Goal: Information Seeking & Learning: Compare options

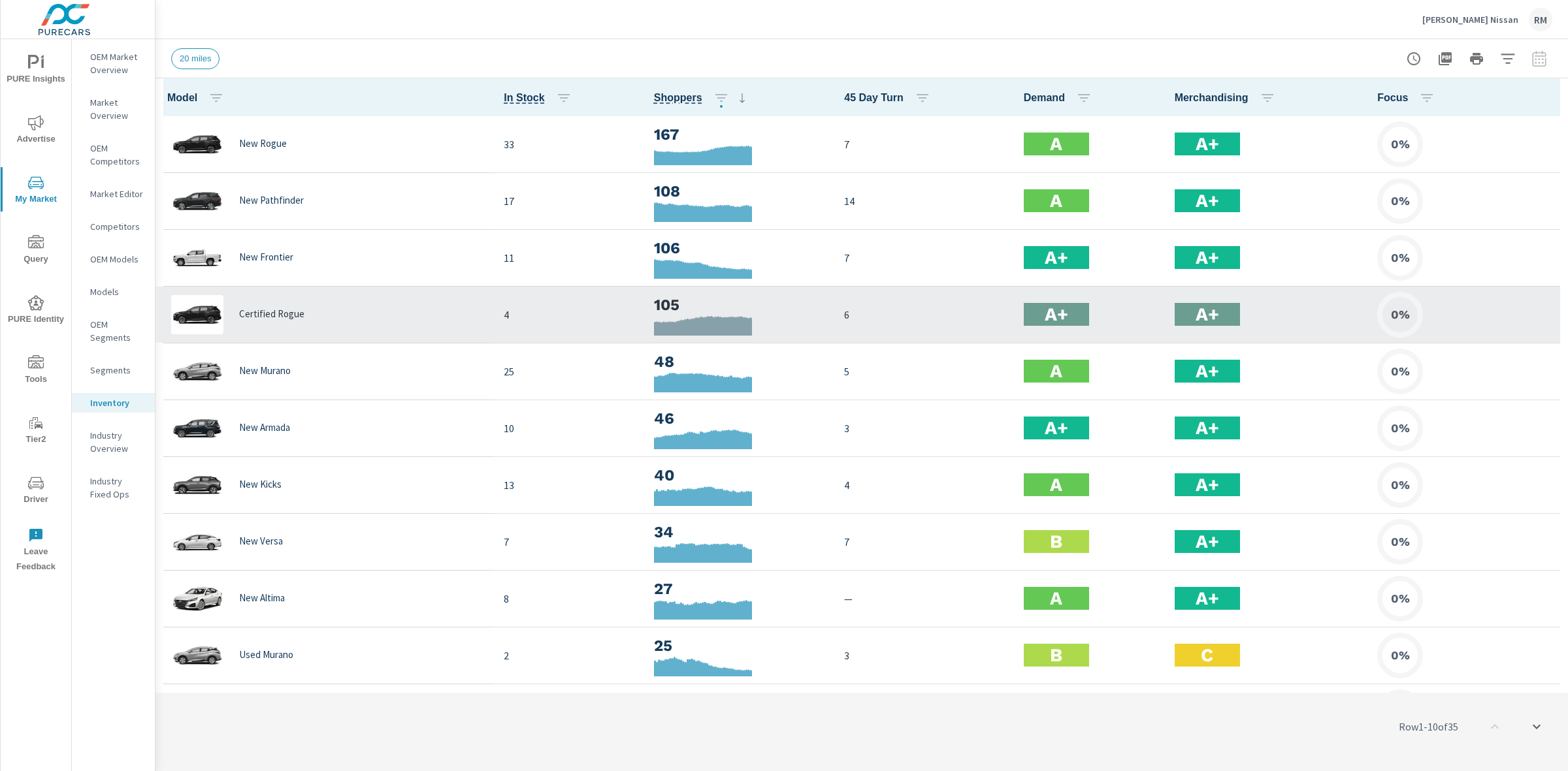
scroll to position [1, 0]
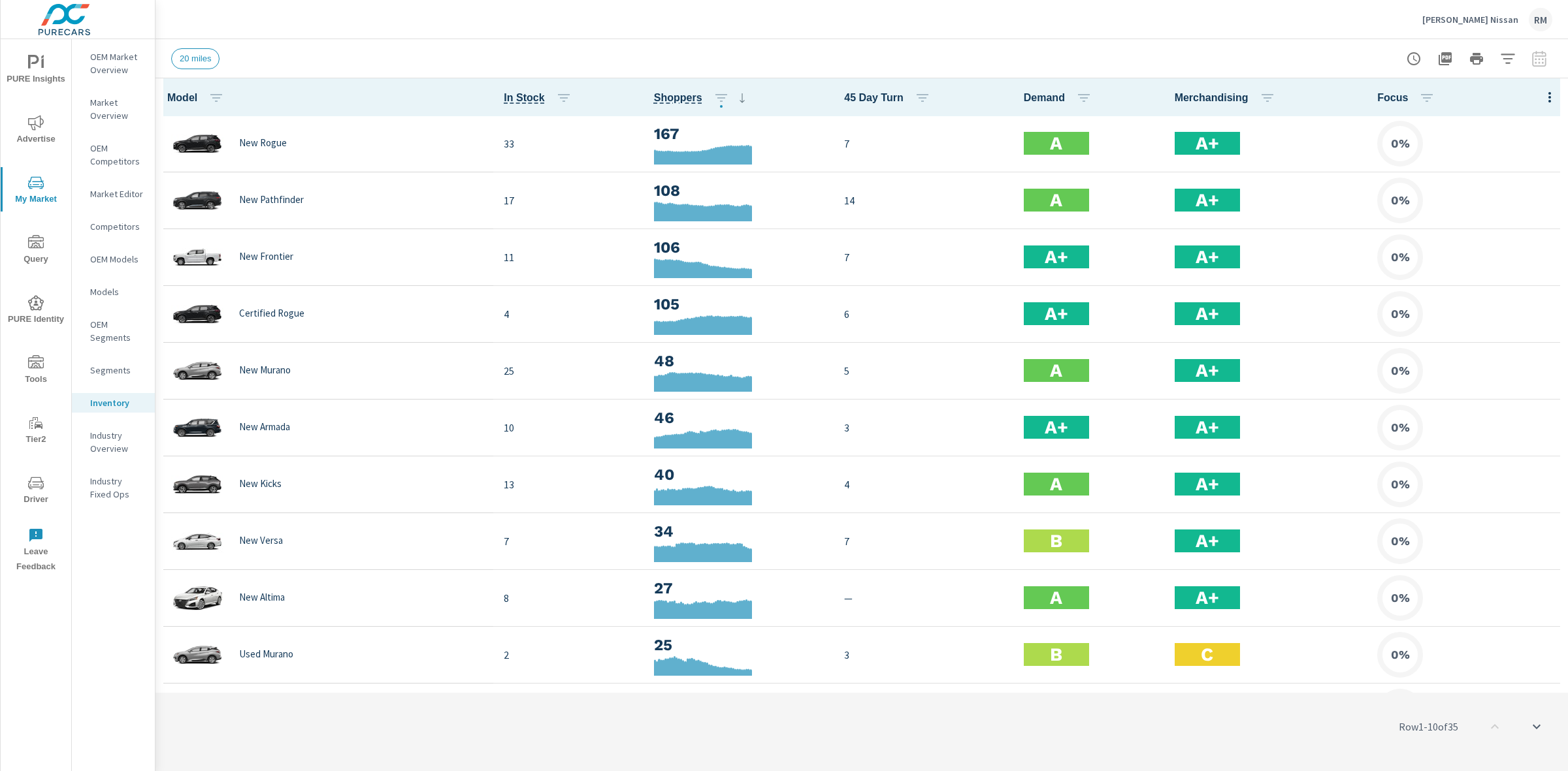
click at [735, 95] on icon at bounding box center [742, 98] width 16 height 16
click at [735, 100] on icon at bounding box center [742, 98] width 16 height 16
click at [713, 99] on icon "button" at bounding box center [721, 98] width 16 height 16
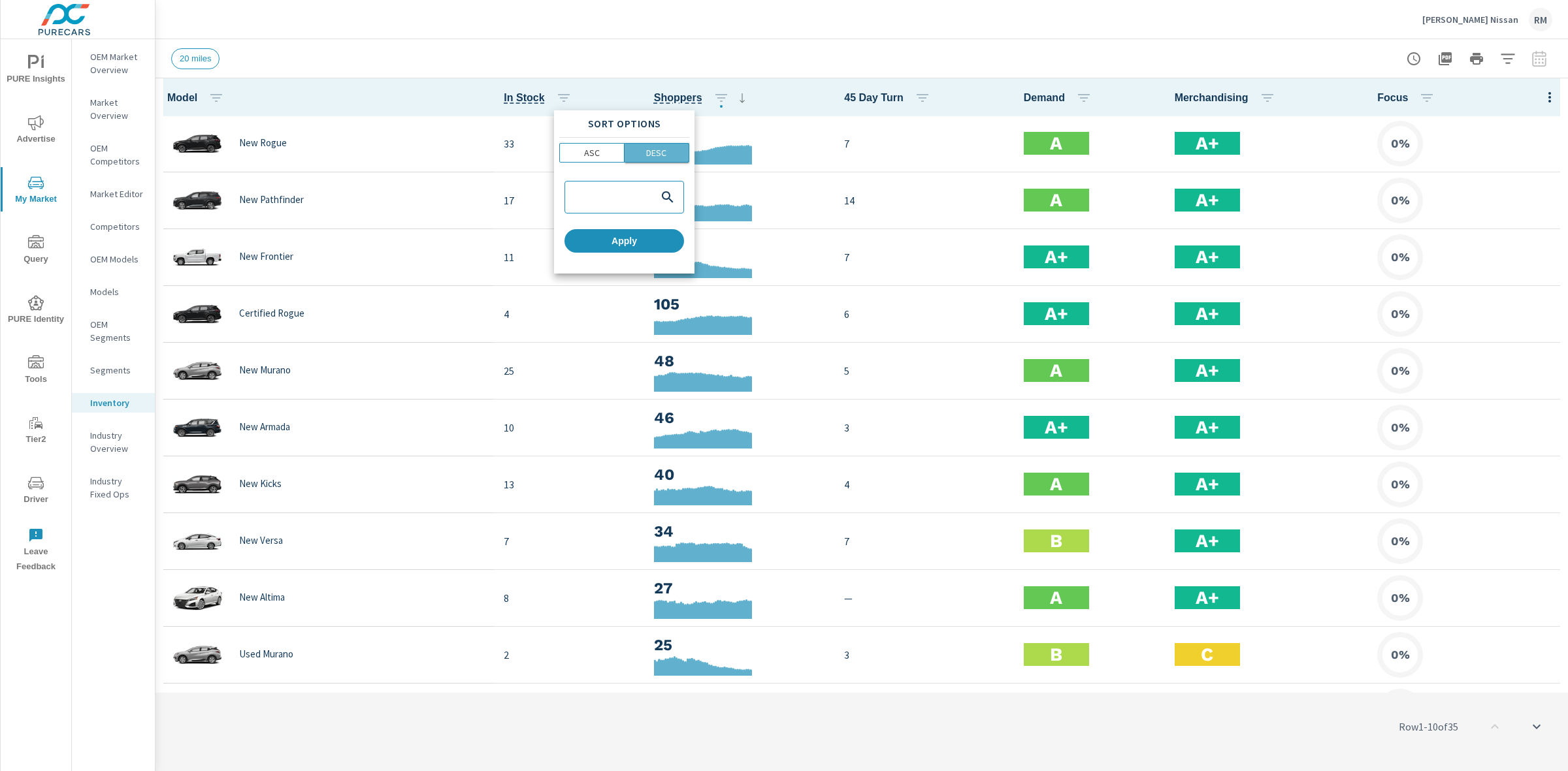
click at [670, 146] on span "DESC" at bounding box center [657, 153] width 57 height 13
click at [648, 242] on span "Apply" at bounding box center [624, 241] width 109 height 12
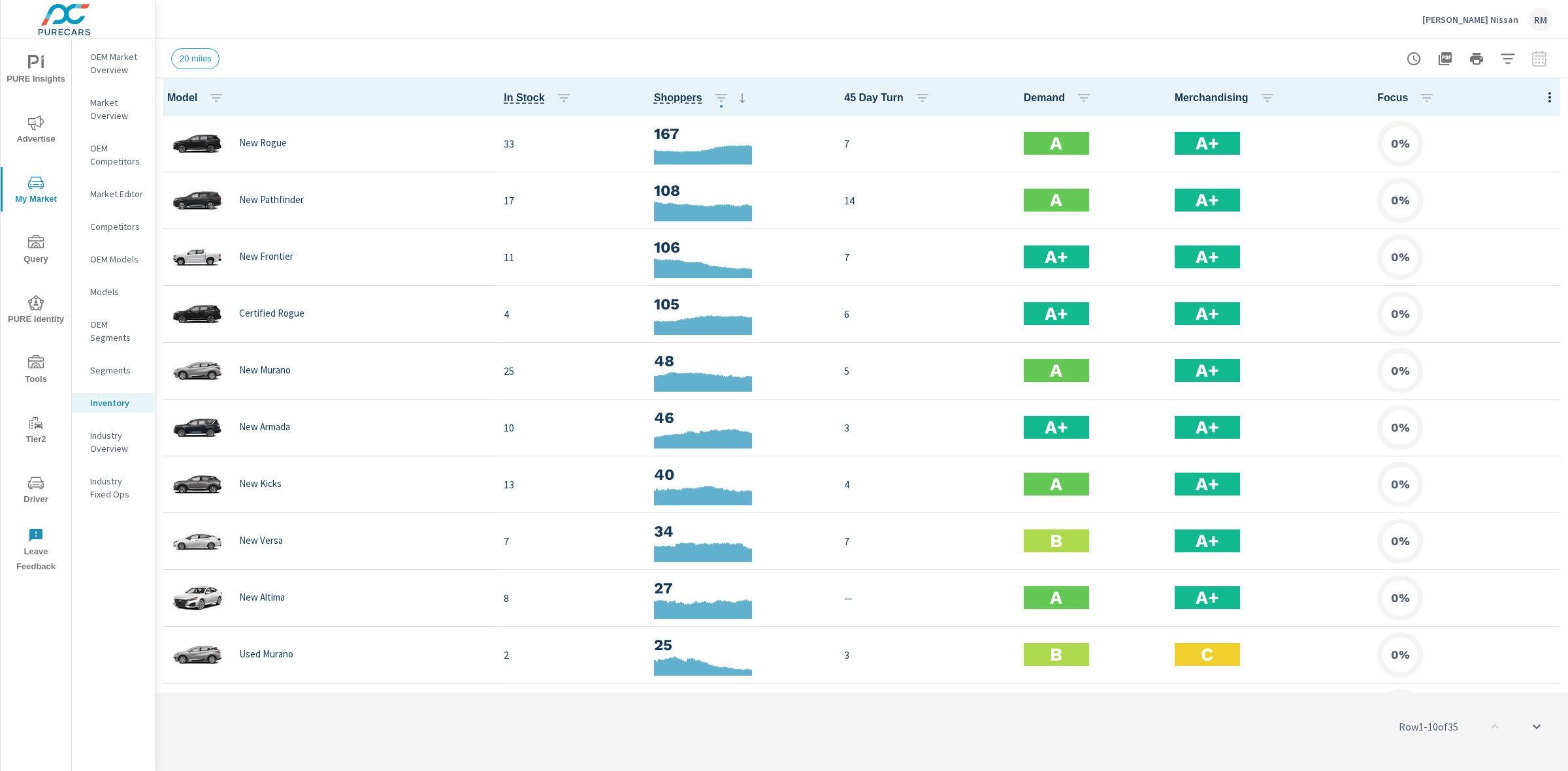
click at [46, 299] on span "PURE Identity" at bounding box center [35, 311] width 63 height 32
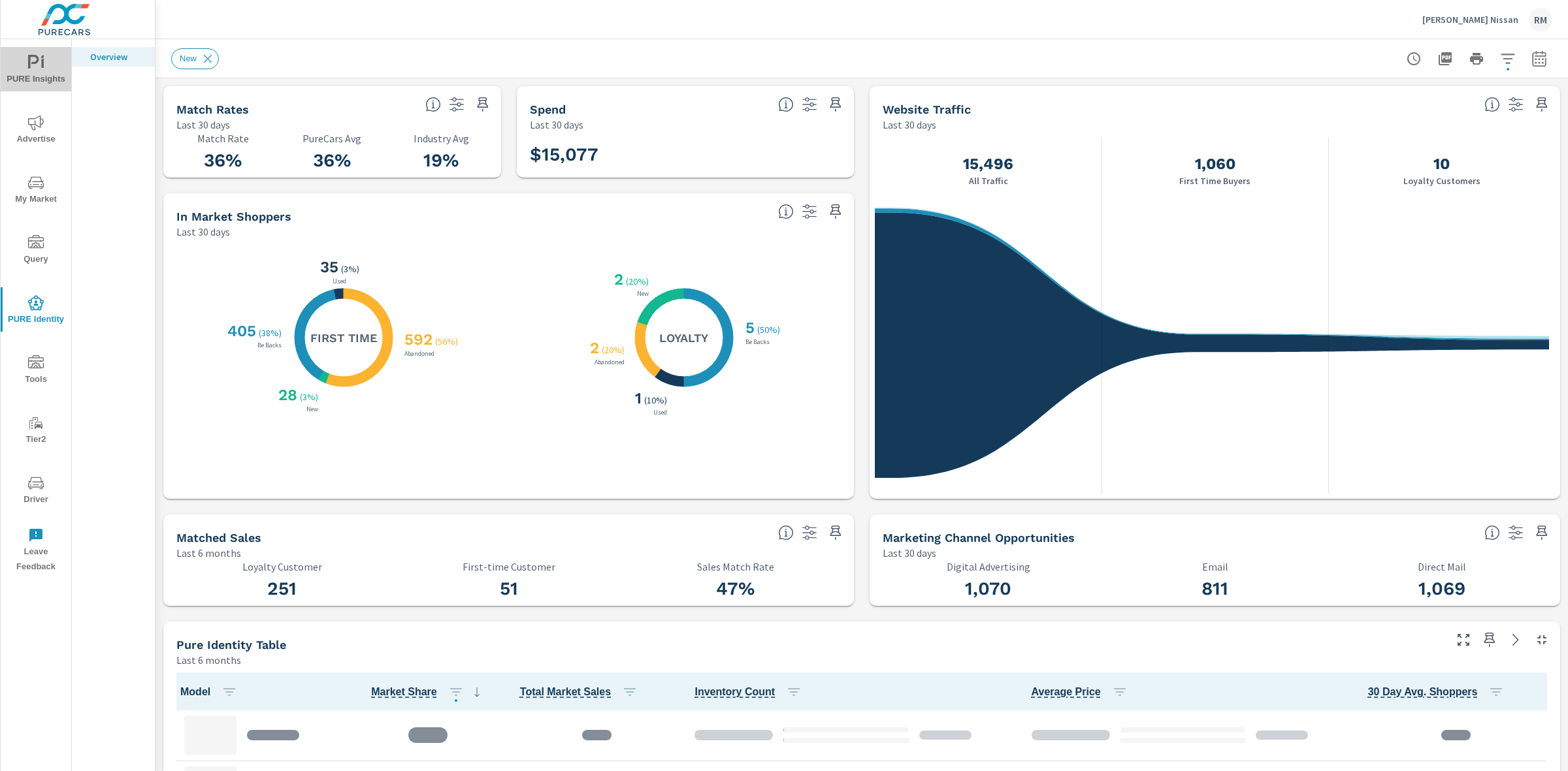
click at [42, 76] on span "PURE Insights" at bounding box center [35, 71] width 63 height 32
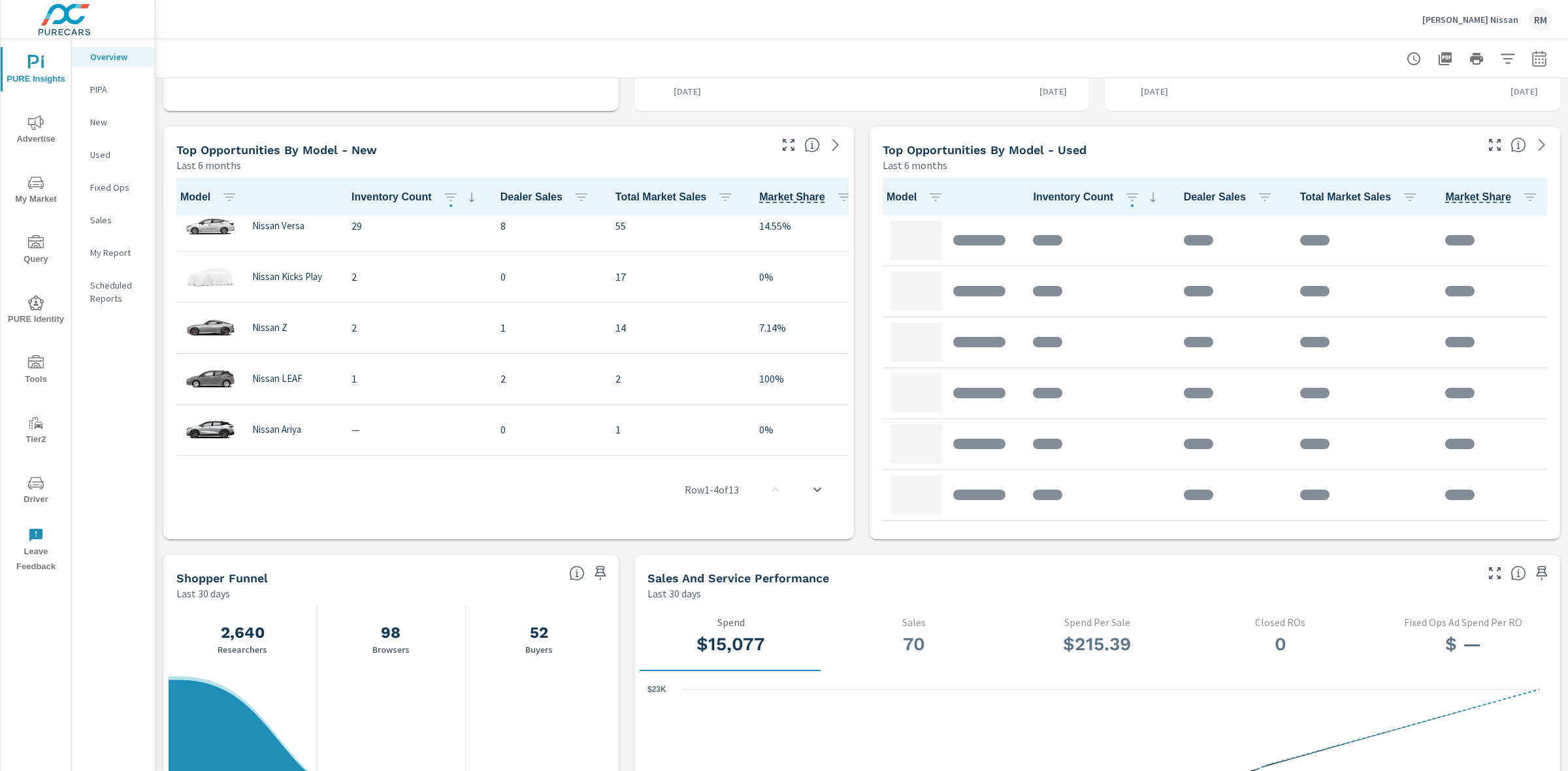
scroll to position [435, 0]
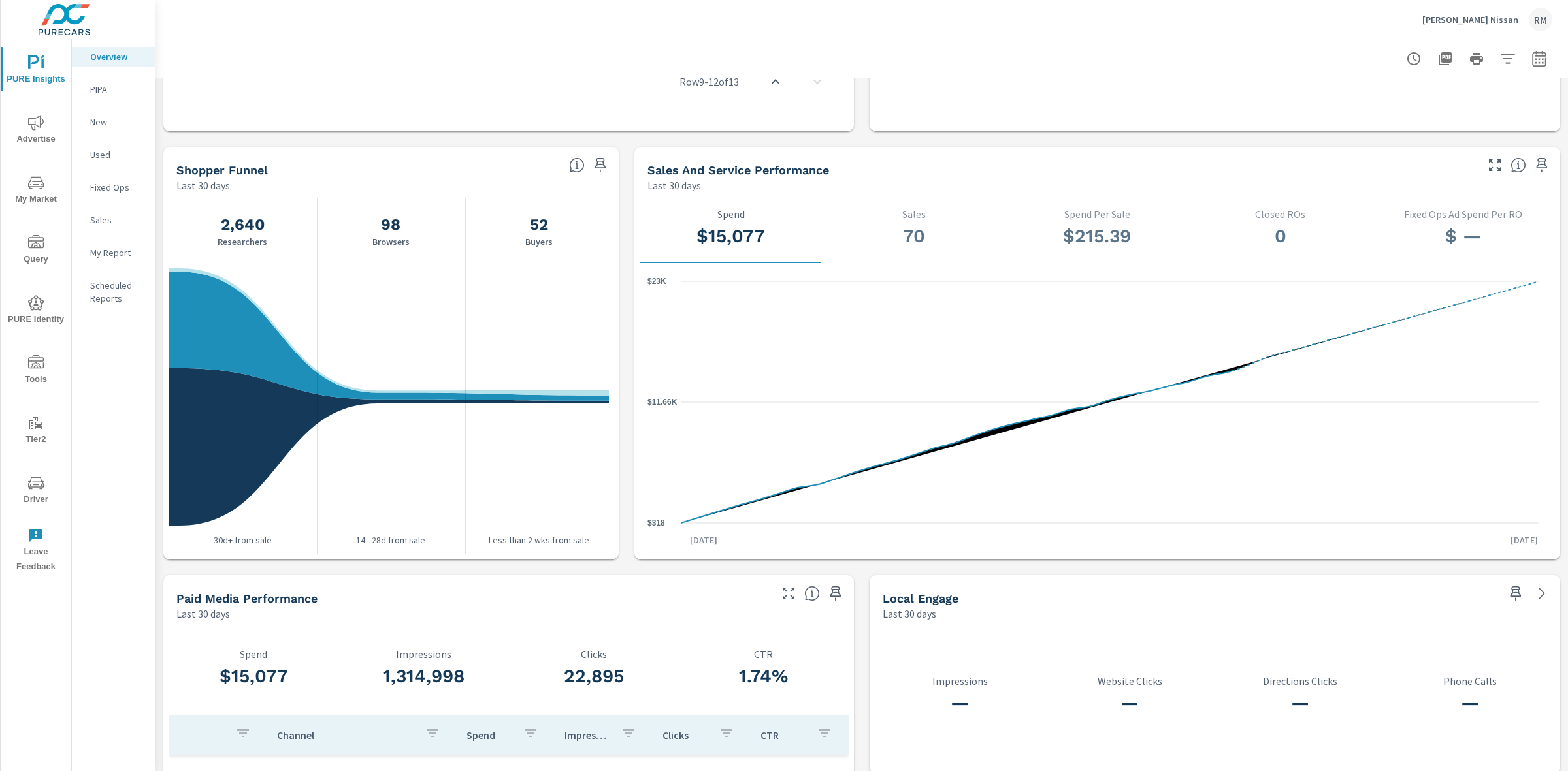
scroll to position [1, 0]
click at [1531, 57] on icon "button" at bounding box center [1539, 59] width 16 height 16
click at [1437, 119] on select "Custom [DATE] Last week Last 7 days Last 14 days Last 30 days Last 45 days Last…" at bounding box center [1422, 113] width 131 height 26
click at [1357, 100] on select "Custom [DATE] Last week Last 7 days Last 14 days Last 30 days Last 45 days Last…" at bounding box center [1422, 113] width 131 height 26
select select "Last month"
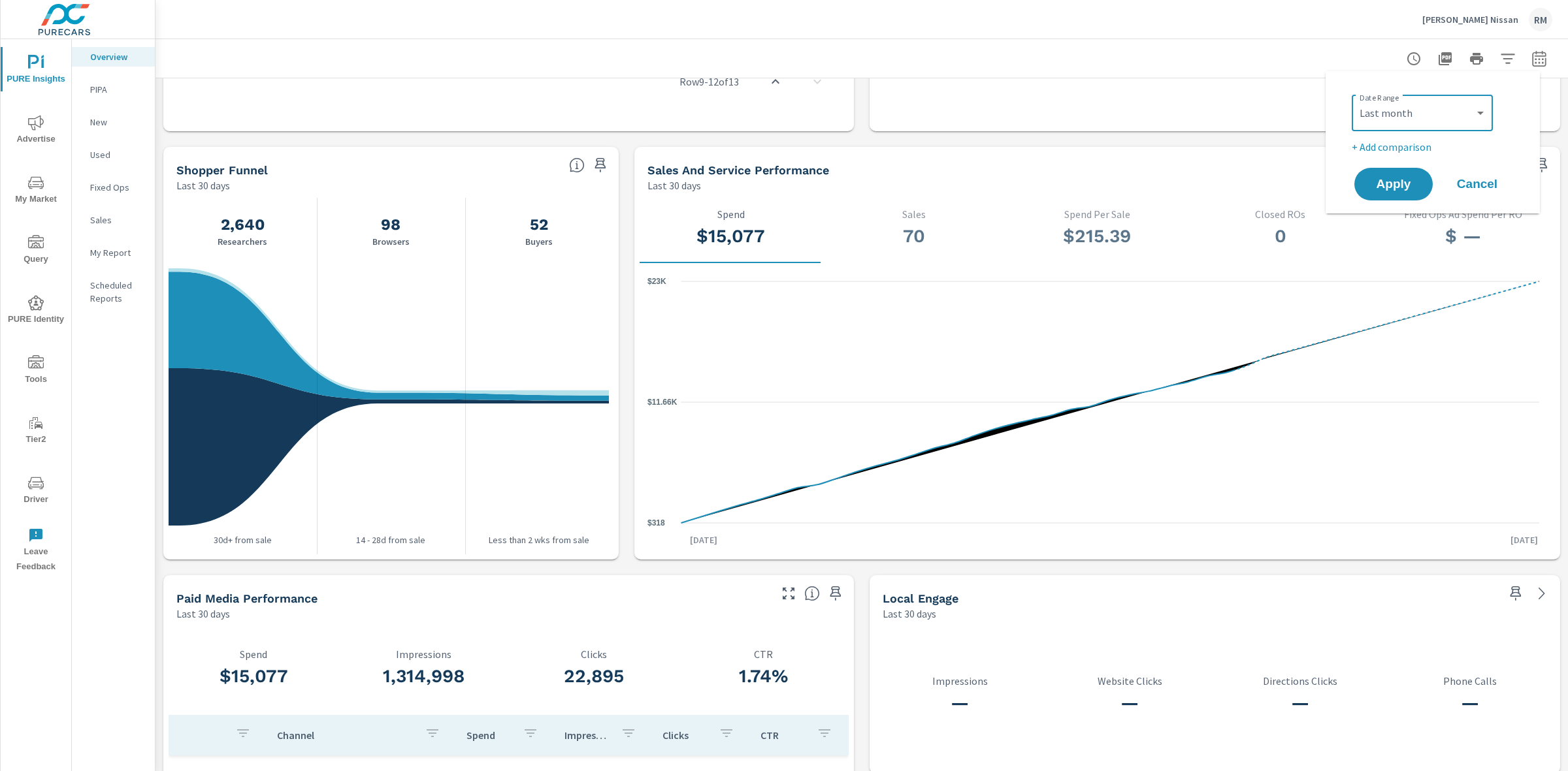
click at [1405, 149] on p "+ Add comparison" at bounding box center [1435, 147] width 167 height 16
select select "Previous period"
click at [1400, 217] on span "Apply" at bounding box center [1394, 221] width 54 height 13
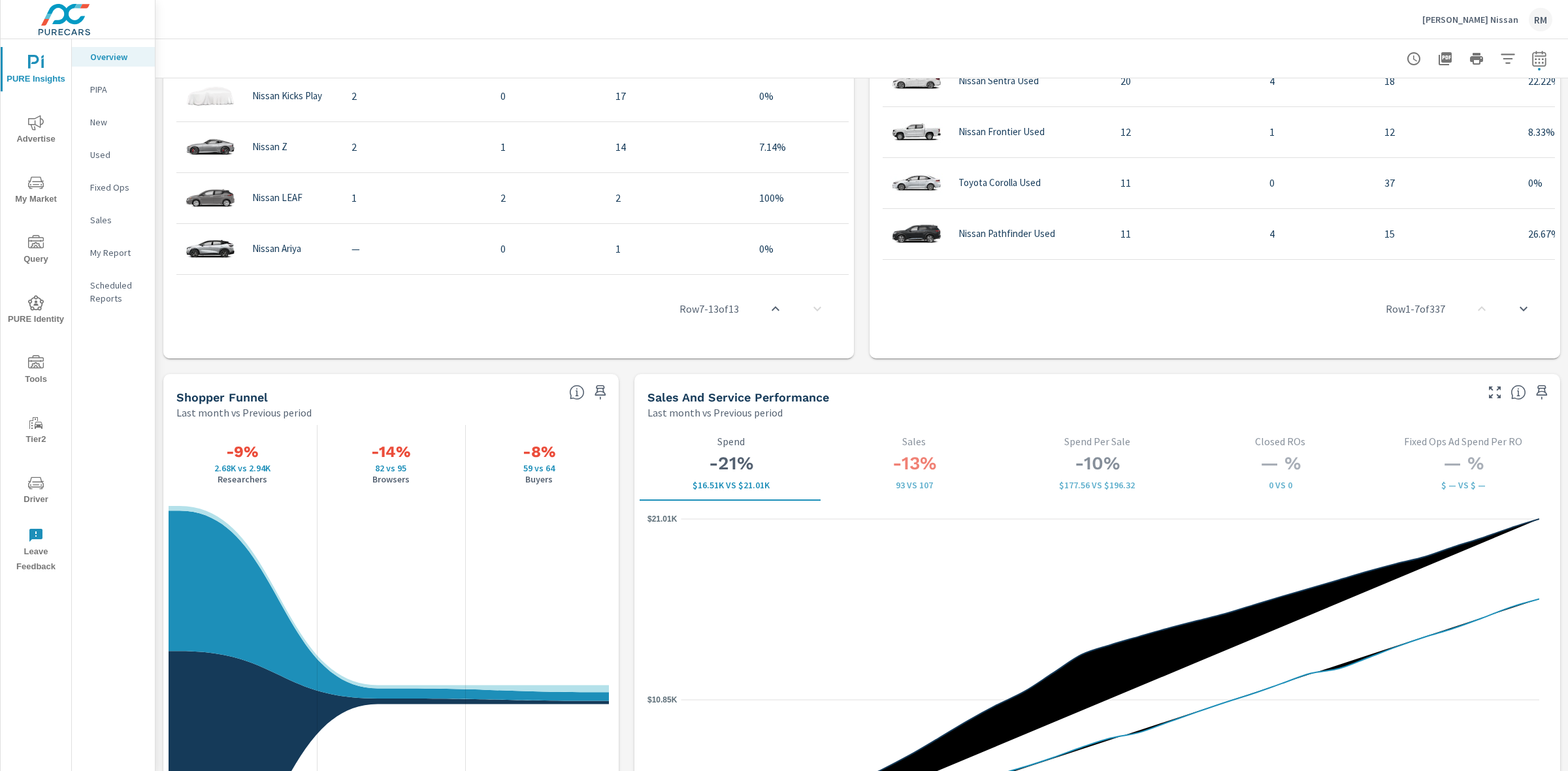
scroll to position [1388, 0]
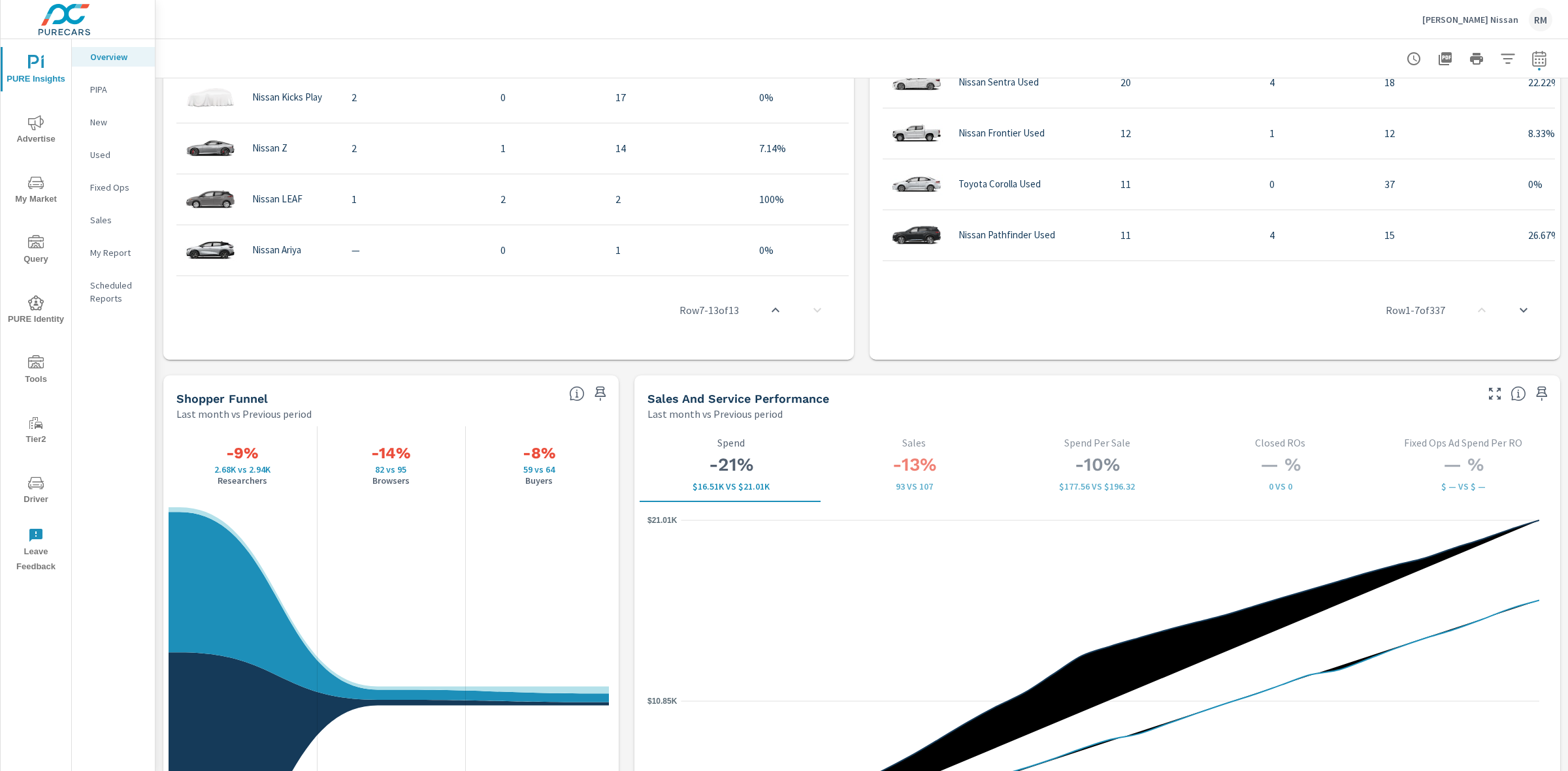
click at [38, 127] on icon "nav menu" at bounding box center [36, 123] width 16 height 16
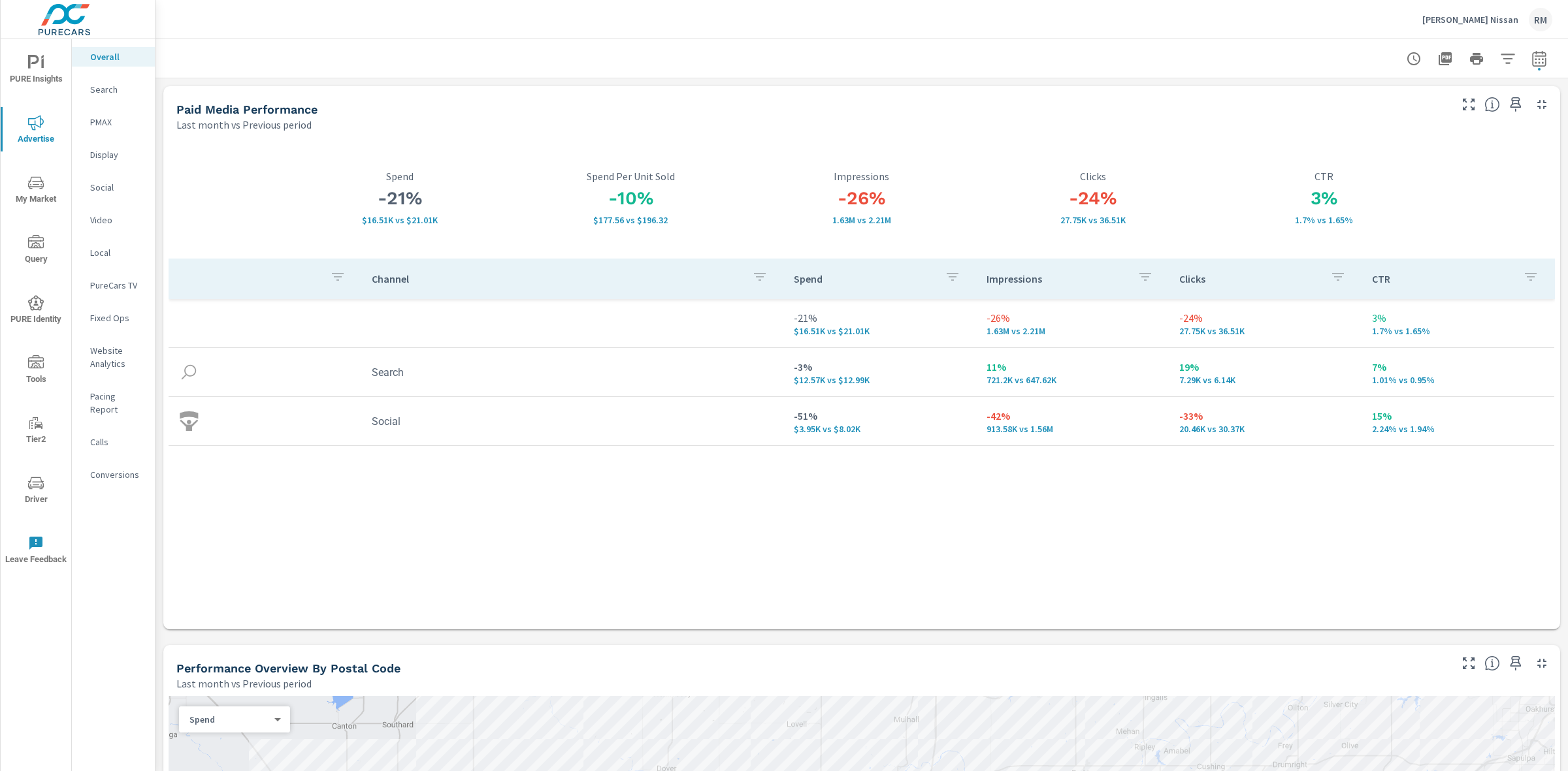
click at [36, 306] on icon "nav menu" at bounding box center [36, 303] width 16 height 16
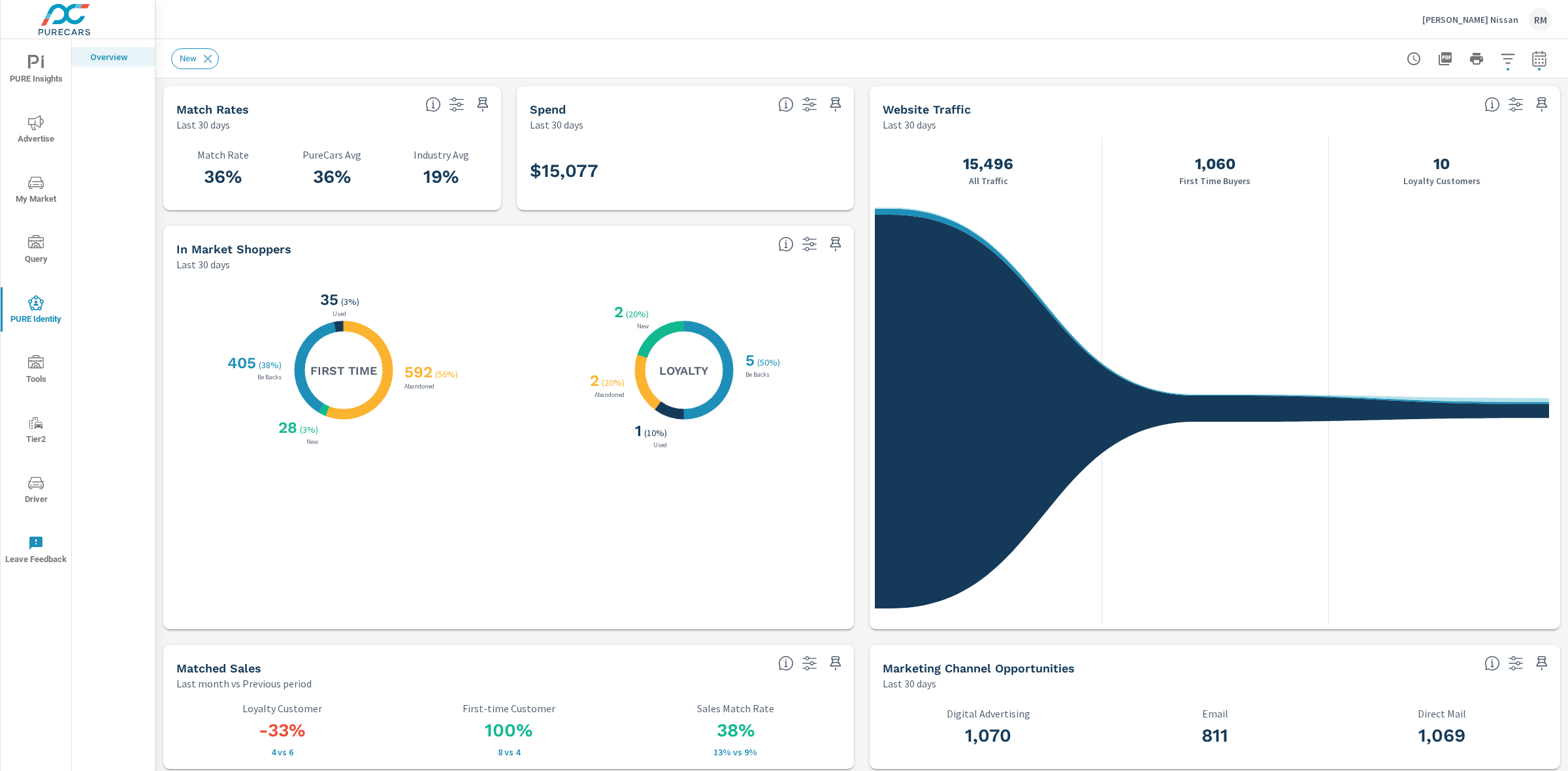
scroll to position [1, 0]
